Goal: Task Accomplishment & Management: Use online tool/utility

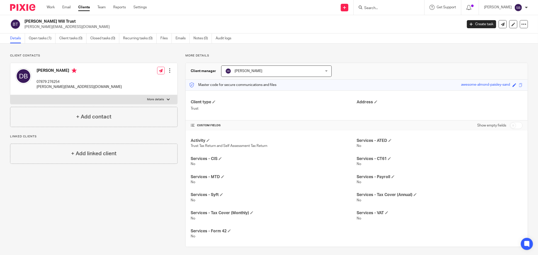
click at [378, 7] on input "Search" at bounding box center [386, 8] width 45 height 5
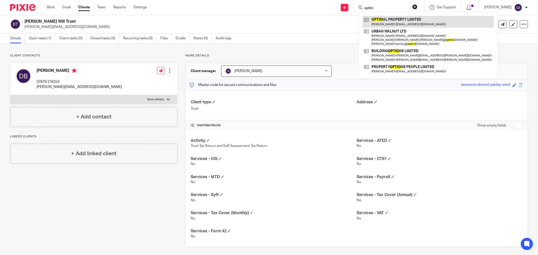
type input "optim"
click at [403, 21] on link at bounding box center [428, 22] width 131 height 12
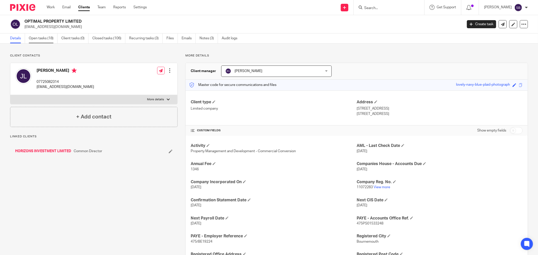
click at [45, 37] on link "Open tasks (18)" at bounding box center [43, 39] width 29 height 10
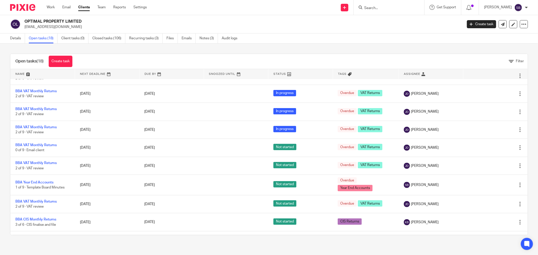
scroll to position [168, 0]
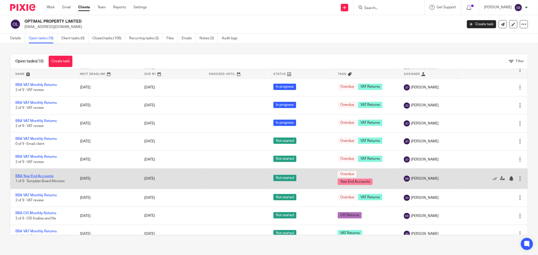
click at [31, 176] on link "BBA Year End Accounts" at bounding box center [34, 176] width 38 height 4
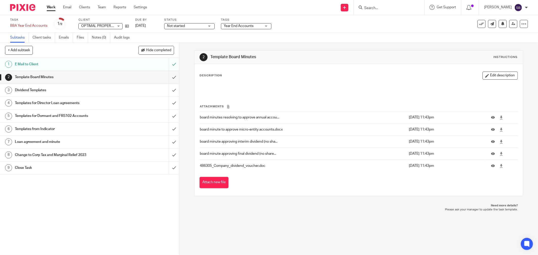
click at [36, 90] on h1 "Dividend Templates" at bounding box center [64, 90] width 99 height 8
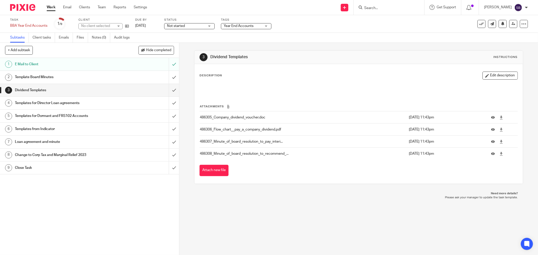
click at [36, 103] on h1 "Templates for Director Loan agreements" at bounding box center [64, 103] width 99 height 8
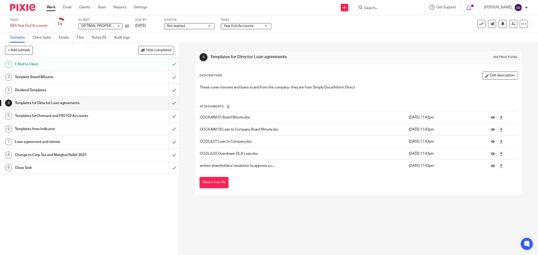
click at [46, 129] on h1 "Templates from Indicator" at bounding box center [64, 129] width 99 height 8
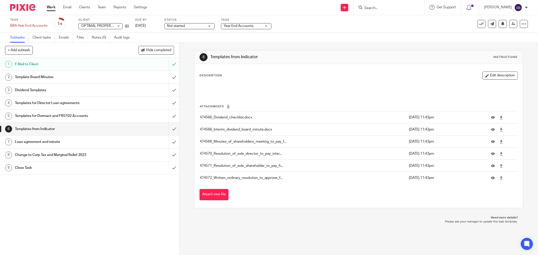
click at [49, 144] on h1 "Loan agreement and minute" at bounding box center [64, 142] width 99 height 8
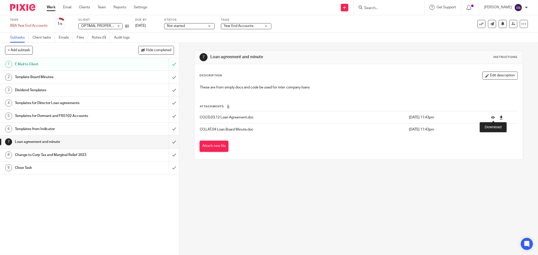
click at [499, 118] on icon at bounding box center [501, 118] width 4 height 4
click at [499, 132] on icon at bounding box center [501, 130] width 4 height 4
click at [377, 8] on input "Search" at bounding box center [386, 8] width 45 height 5
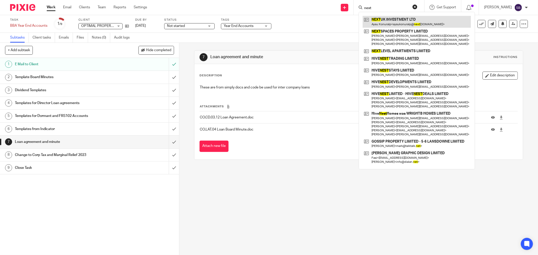
type input "next"
click at [404, 23] on link at bounding box center [417, 22] width 108 height 12
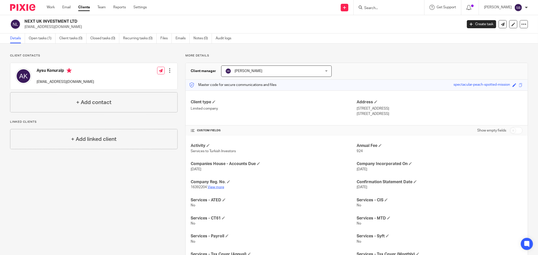
click at [214, 188] on link "View more" at bounding box center [215, 188] width 17 height 4
